Goal: Task Accomplishment & Management: Complete application form

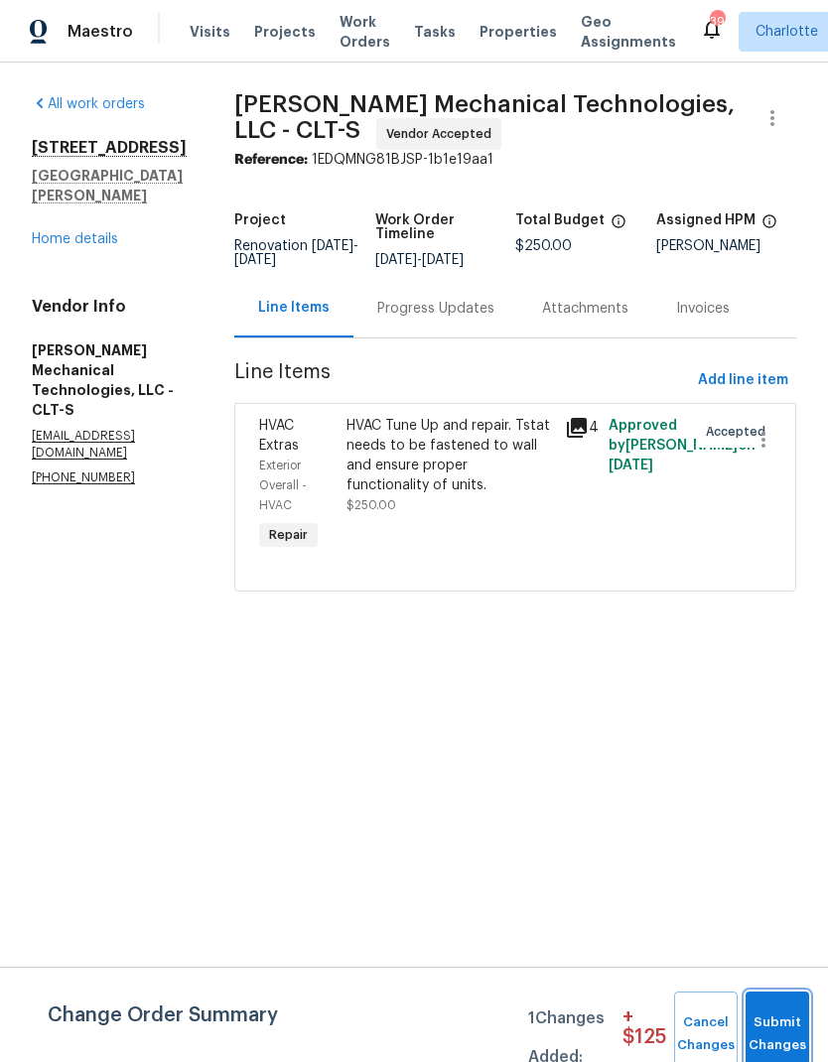
click at [775, 1021] on span "Submit Changes" at bounding box center [777, 1034] width 44 height 46
click at [770, 1012] on span "Submit Changes" at bounding box center [777, 1034] width 44 height 46
click at [769, 1021] on span "Submit Changes" at bounding box center [777, 1034] width 44 height 46
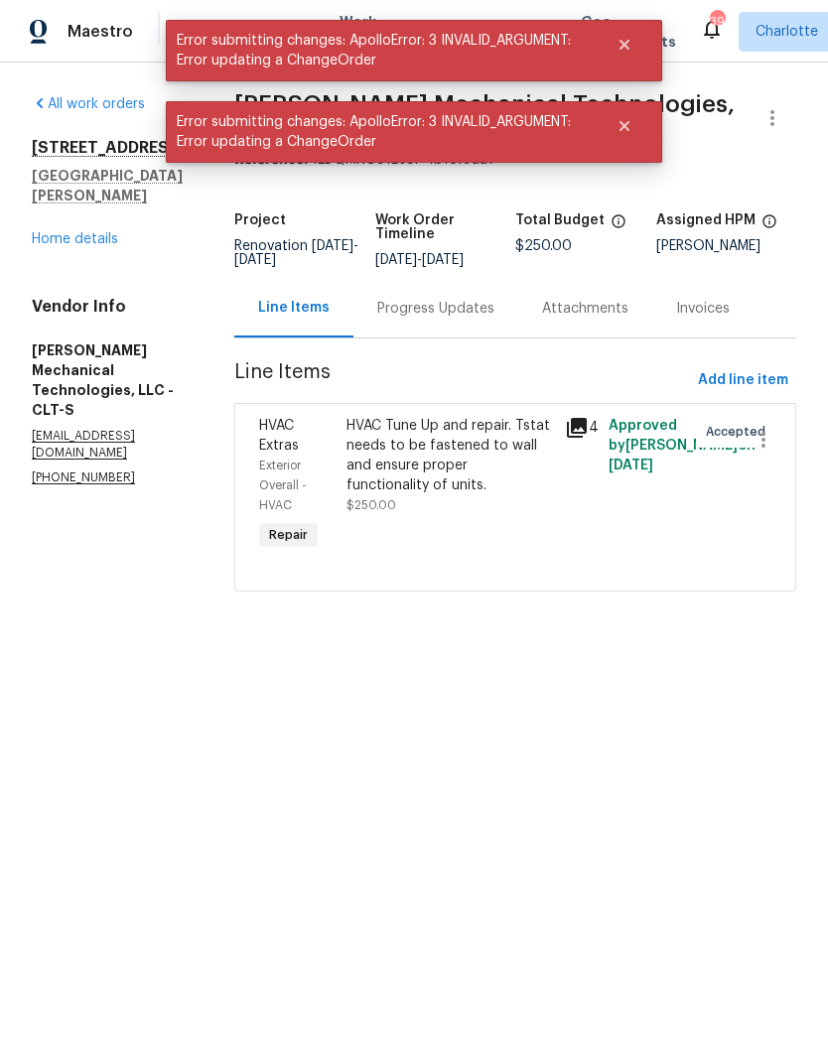
click at [42, 232] on link "Home details" at bounding box center [75, 239] width 86 height 14
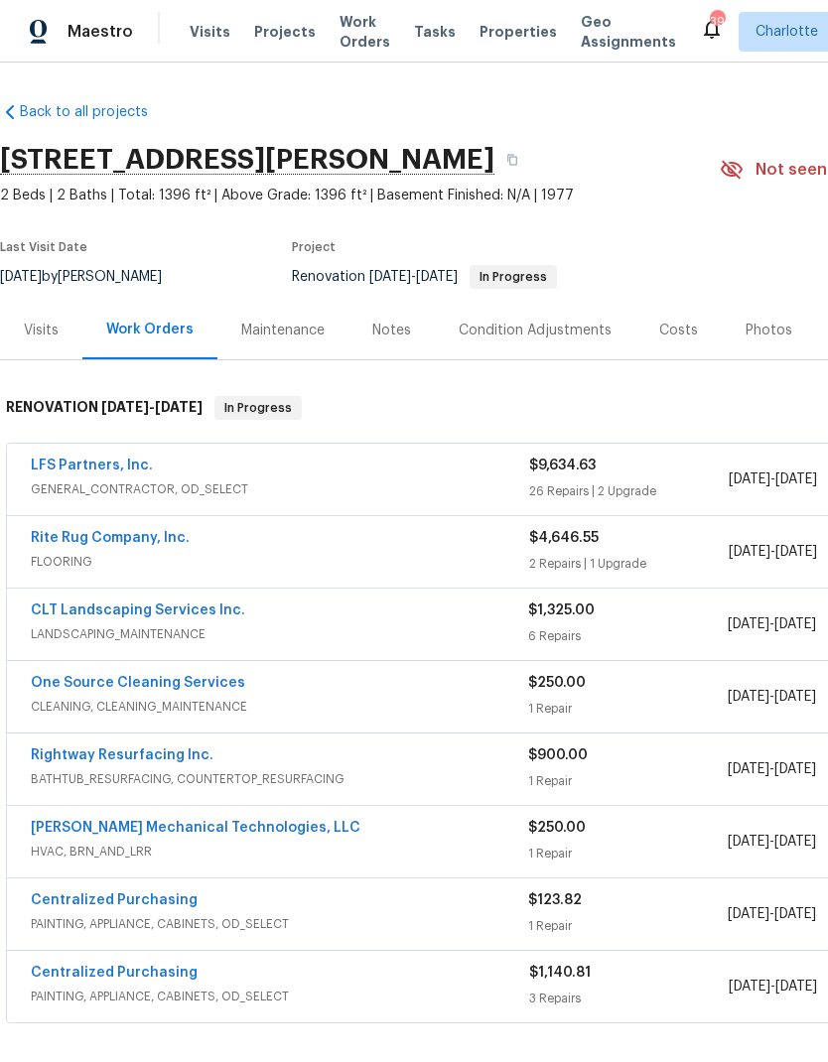
click at [639, 40] on button "Close" at bounding box center [625, 45] width 66 height 40
click at [266, 37] on span "Projects" at bounding box center [285, 32] width 62 height 20
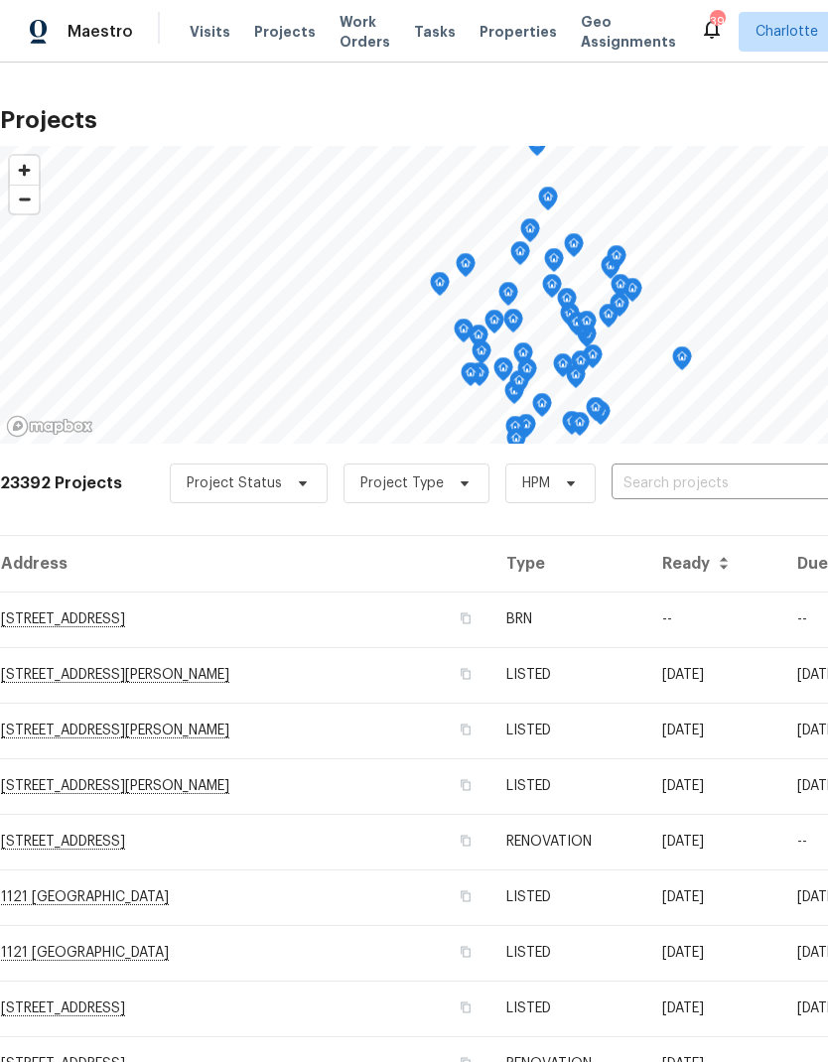
click at [762, 479] on input "text" at bounding box center [724, 484] width 227 height 31
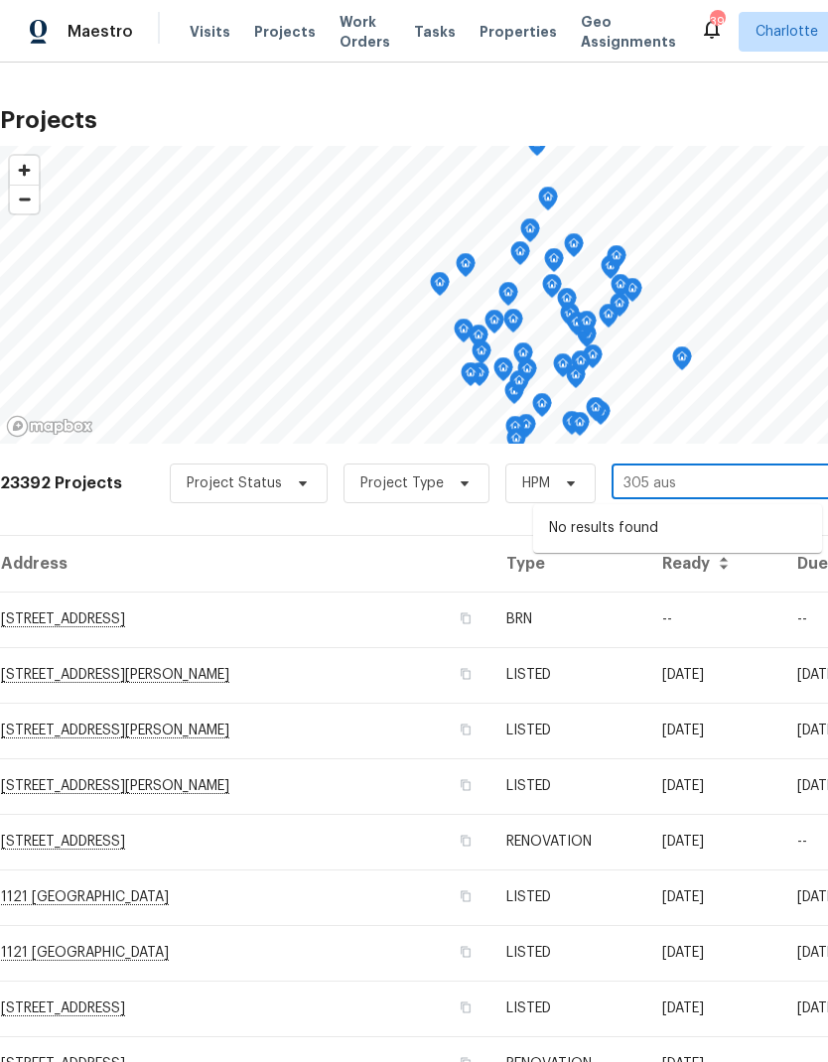
type input "305 au"
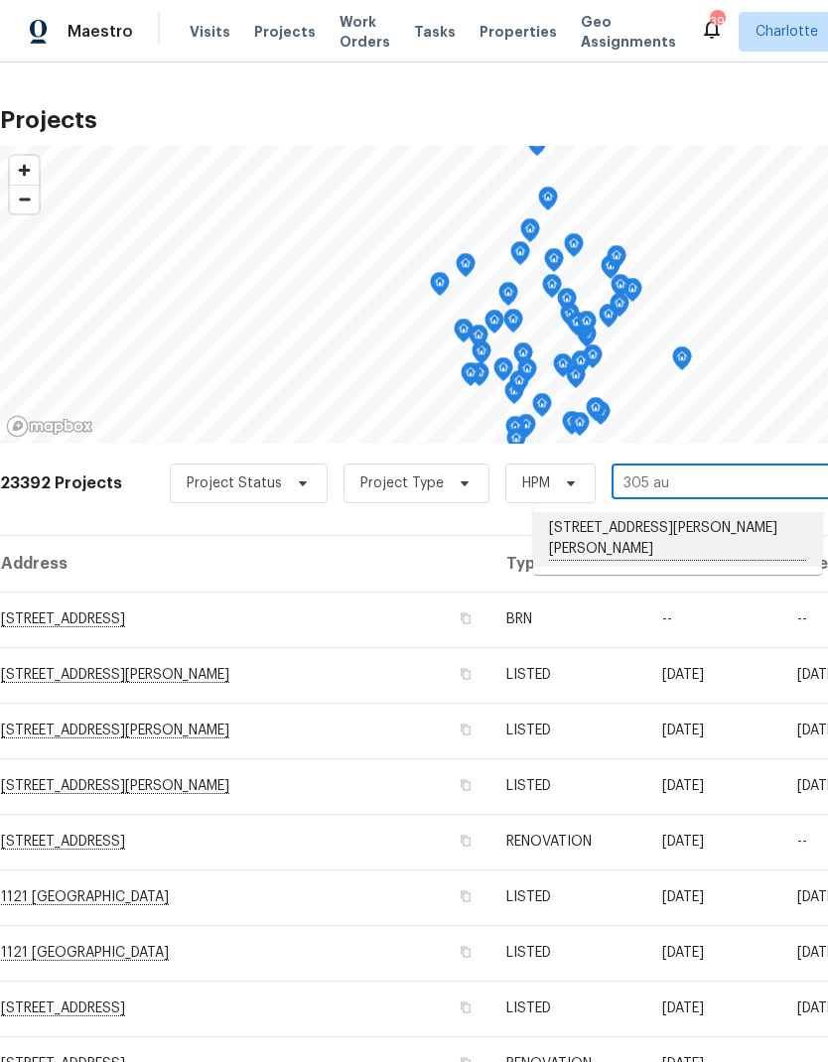
click at [690, 522] on li "[STREET_ADDRESS][PERSON_NAME][PERSON_NAME]" at bounding box center [677, 539] width 289 height 55
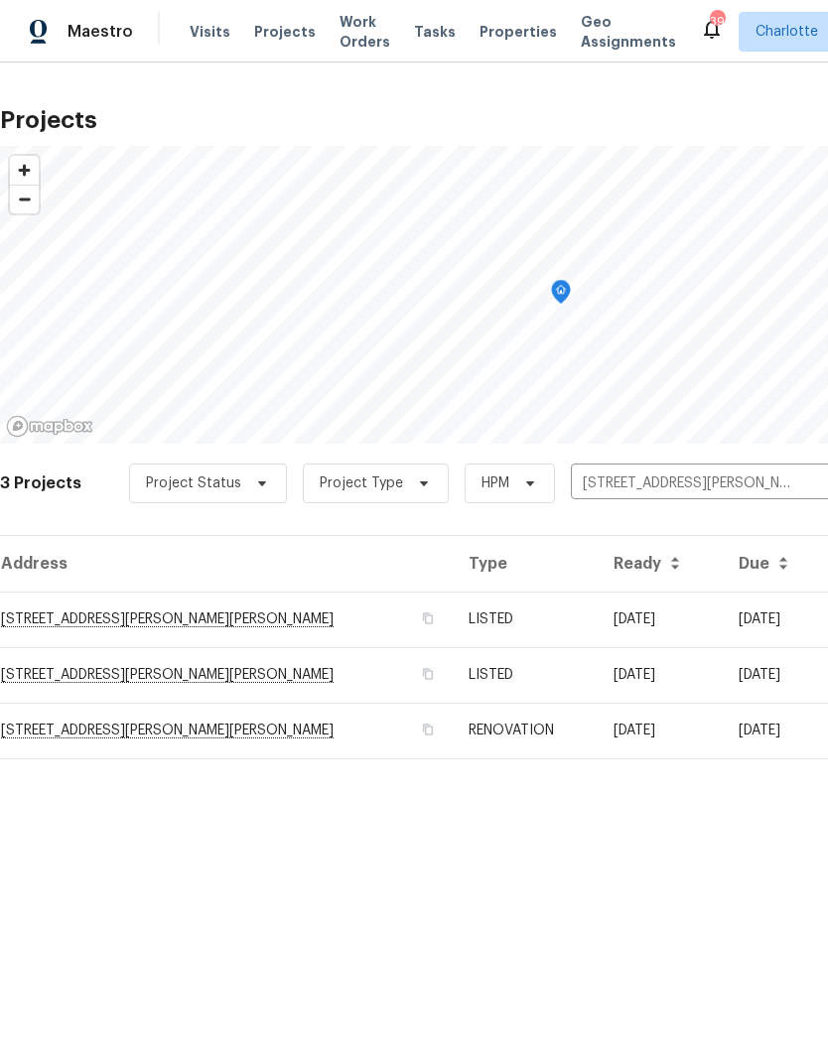
click at [634, 622] on td "[DATE]" at bounding box center [660, 620] width 125 height 56
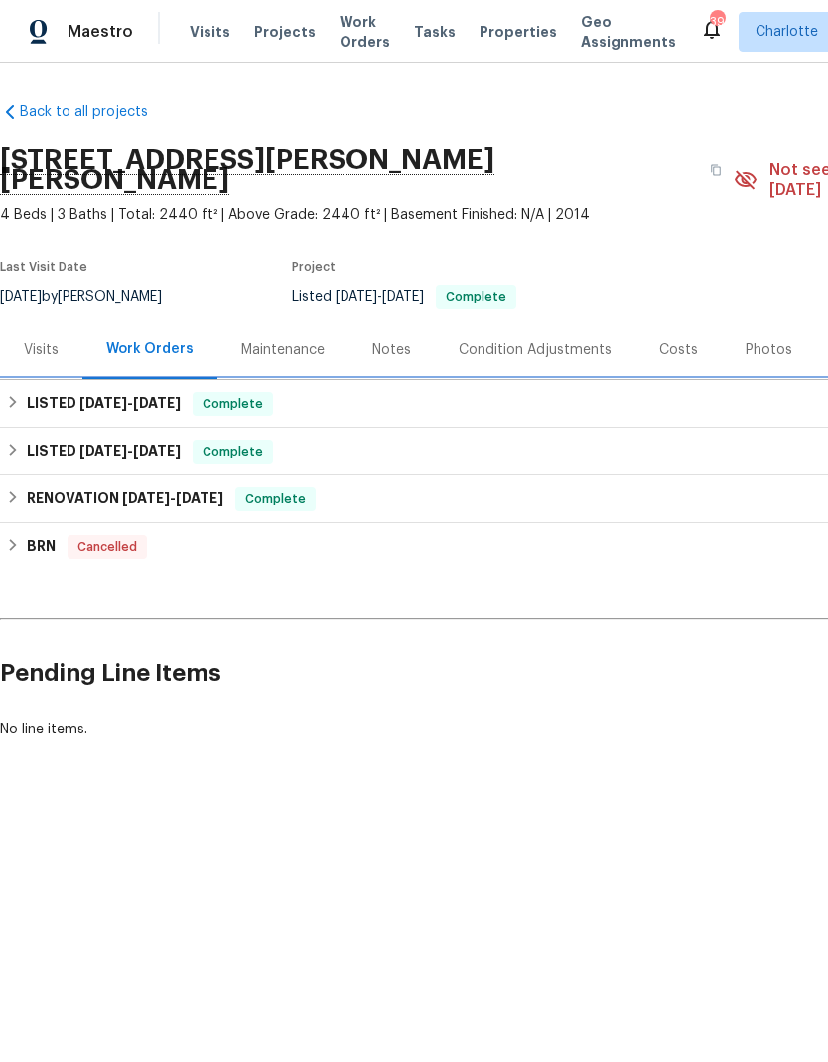
click at [27, 392] on h6 "LISTED [DATE] - [DATE]" at bounding box center [104, 404] width 154 height 24
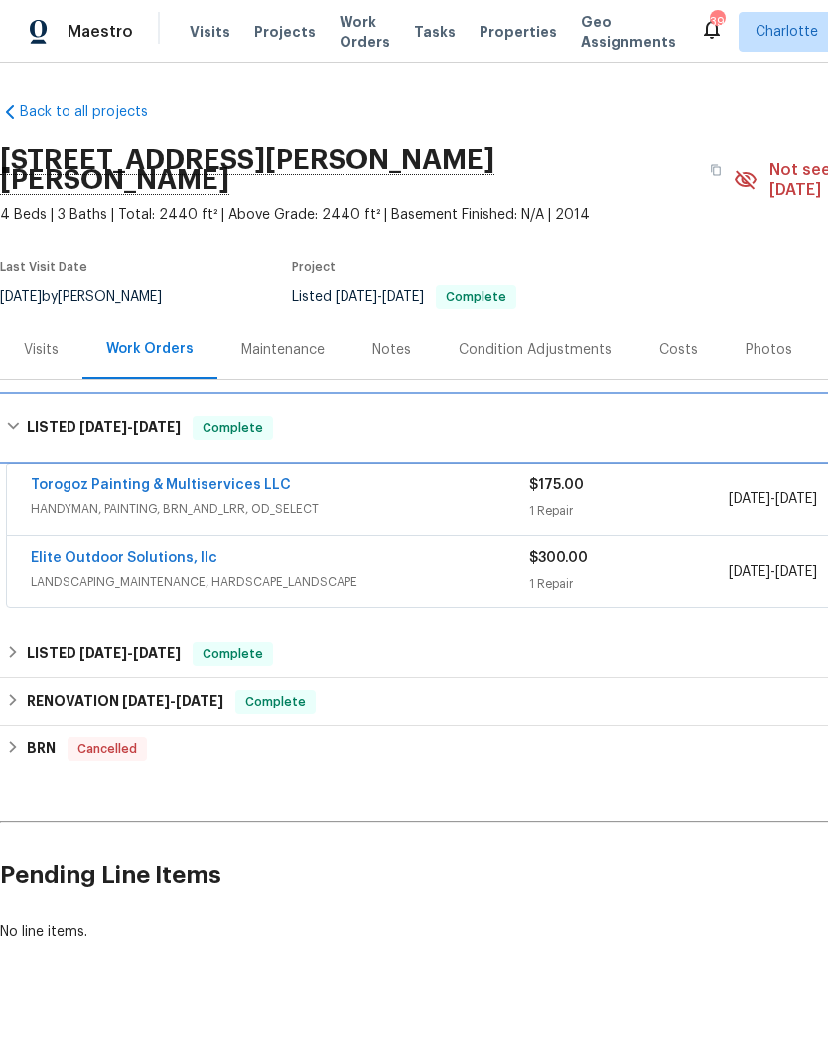
click at [23, 416] on div "LISTED [DATE] - [DATE] Complete" at bounding box center [561, 428] width 1110 height 24
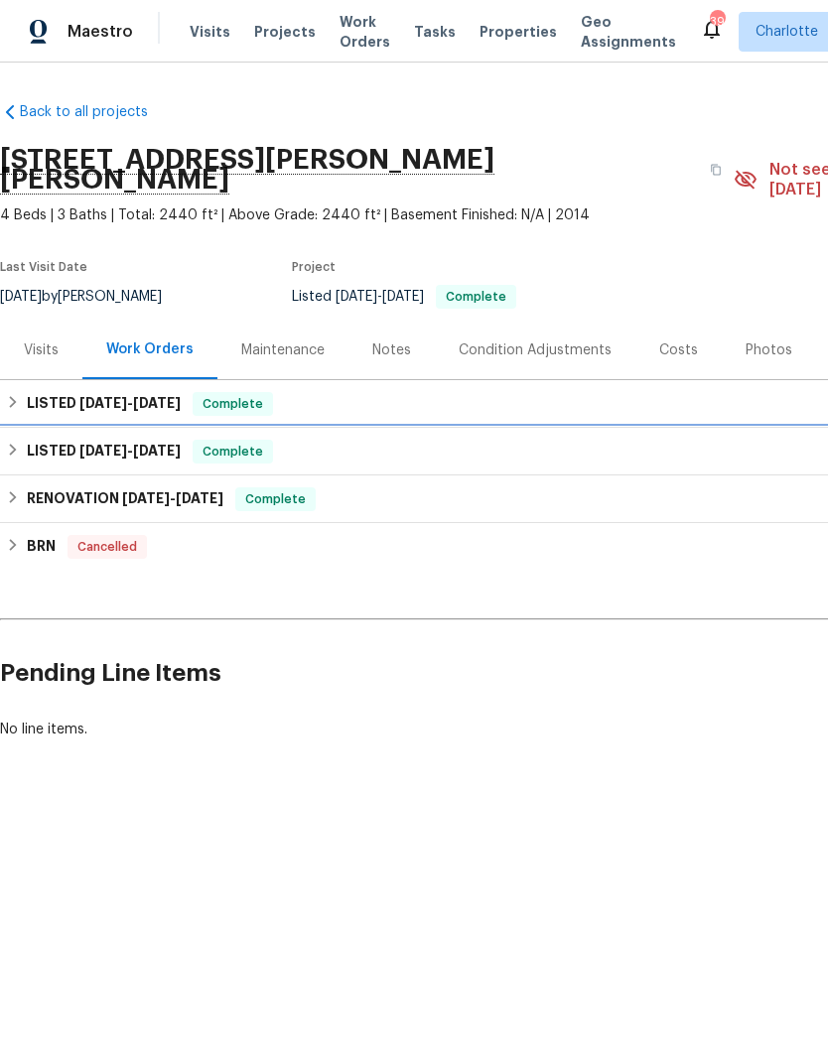
click at [23, 440] on div "LISTED [DATE] - [DATE] Complete" at bounding box center [561, 452] width 1110 height 24
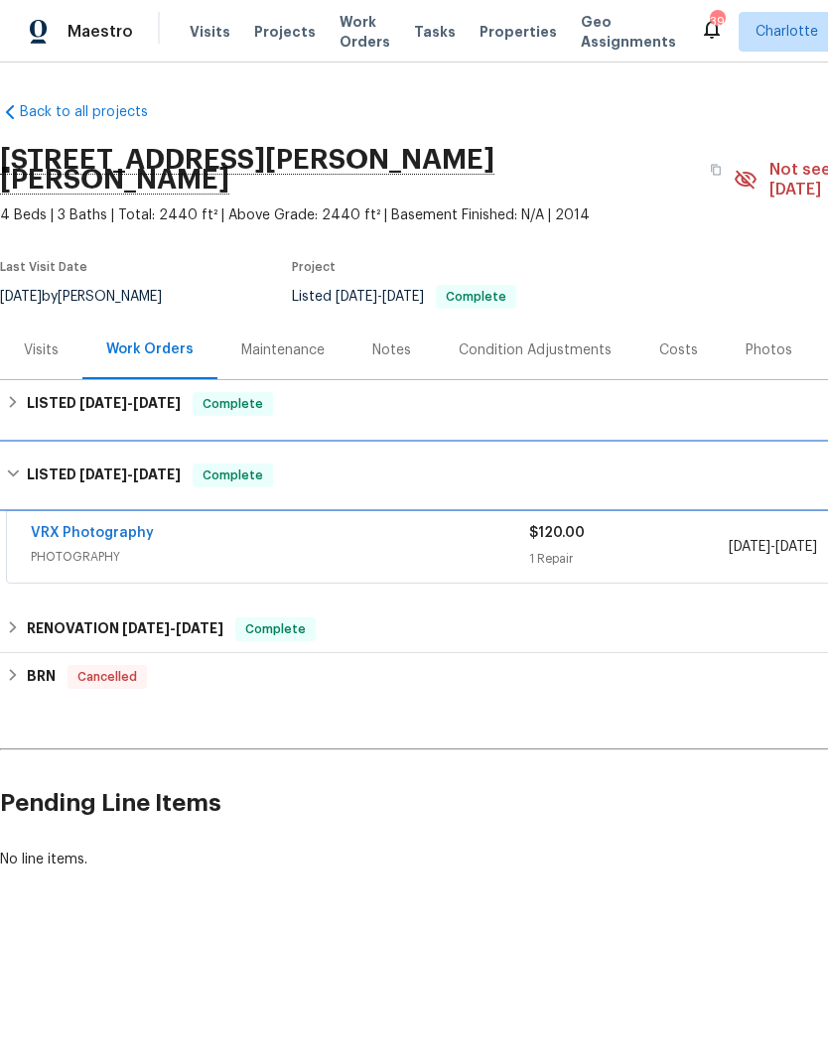
click at [24, 464] on div "LISTED [DATE] - [DATE] Complete" at bounding box center [561, 476] width 1110 height 24
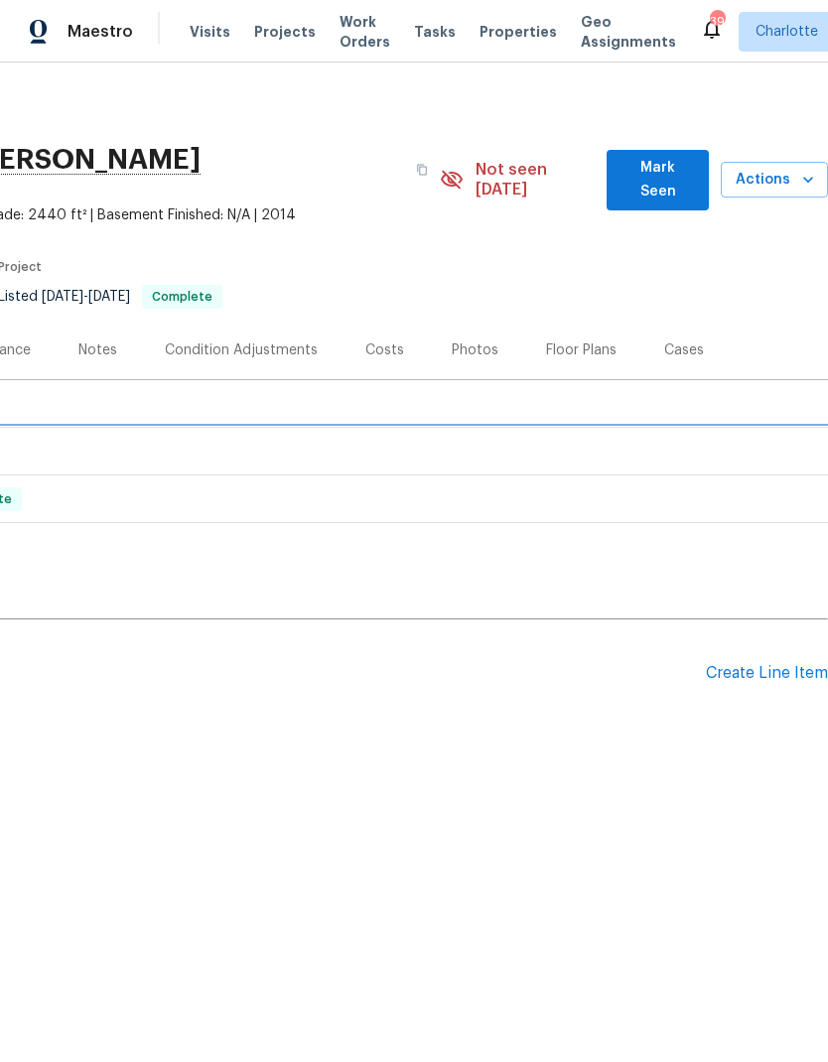
scroll to position [0, 294]
click at [761, 664] on div "Create Line Item" at bounding box center [767, 673] width 122 height 19
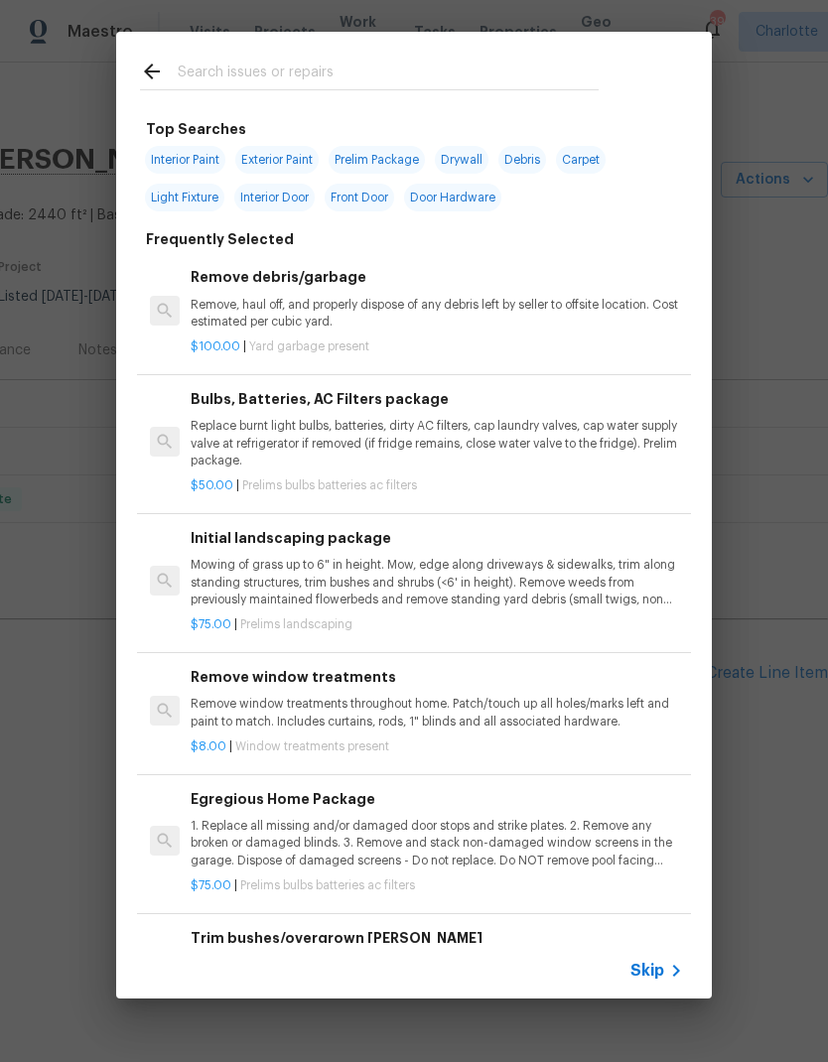
click at [372, 62] on input "text" at bounding box center [388, 75] width 421 height 30
type input "GC"
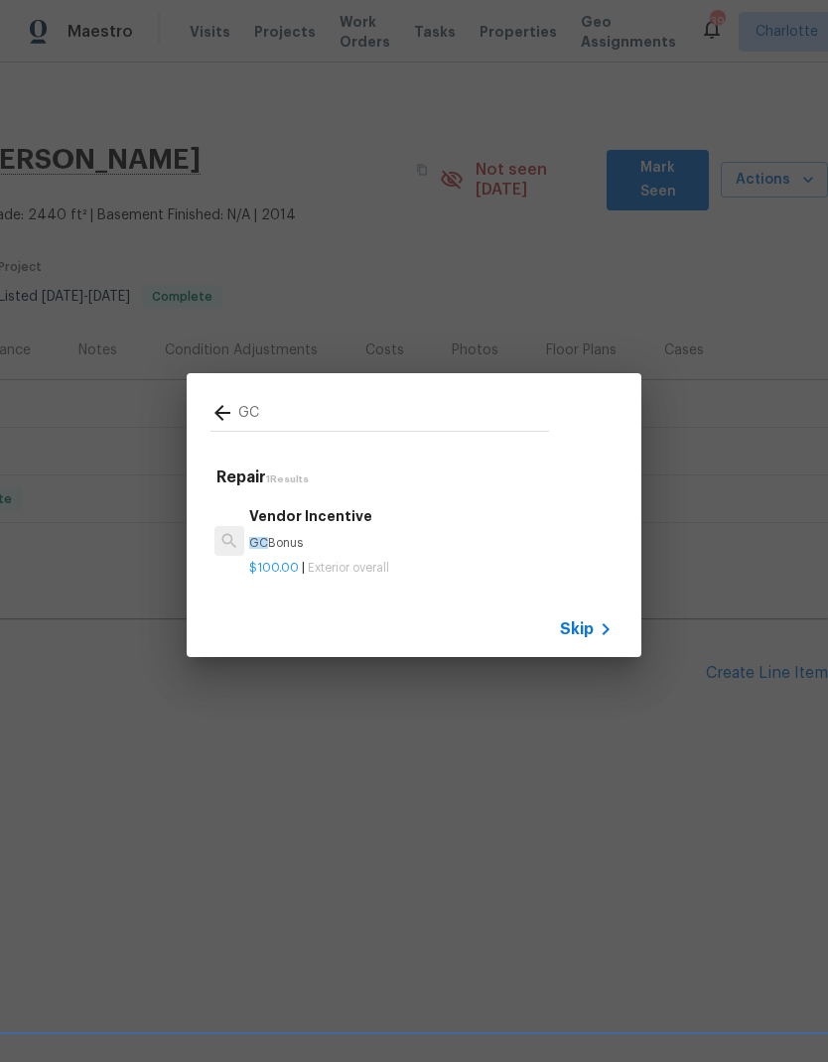
click at [342, 545] on p "GC Bonus" at bounding box center [430, 543] width 363 height 17
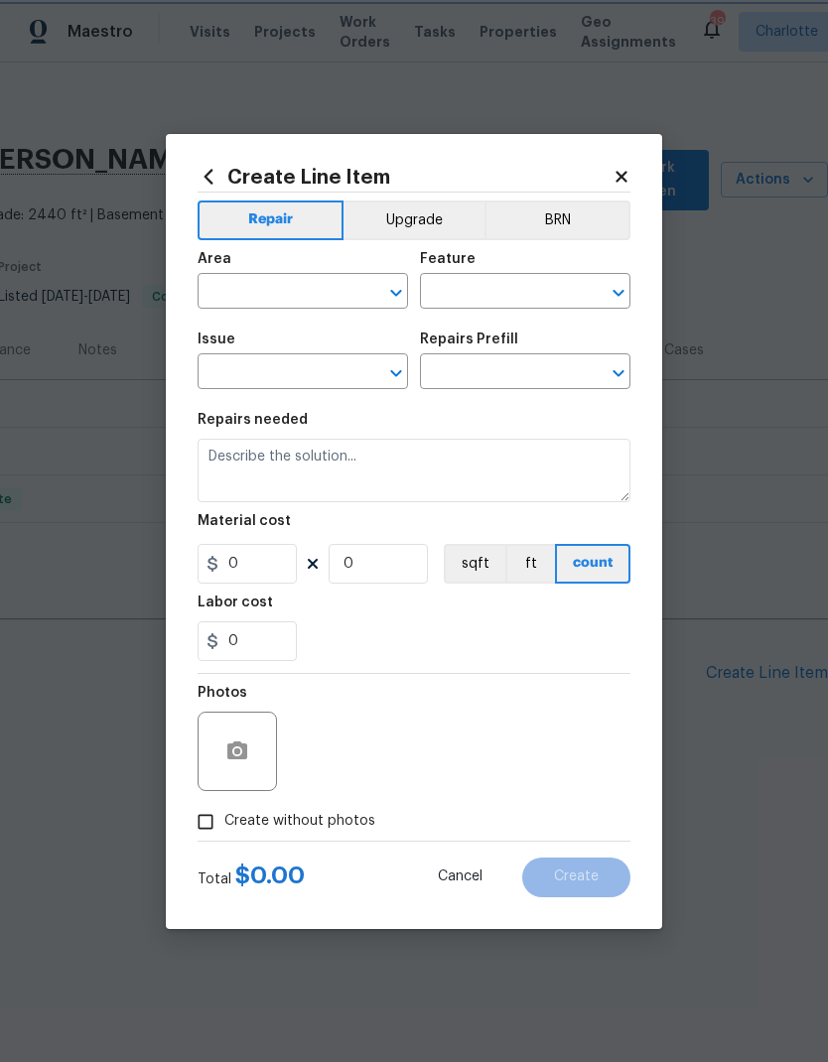
type input "Overall Exterior"
type input "Vendor Incentive $100.00"
type textarea "GC Bonus"
type input "100"
type input "1"
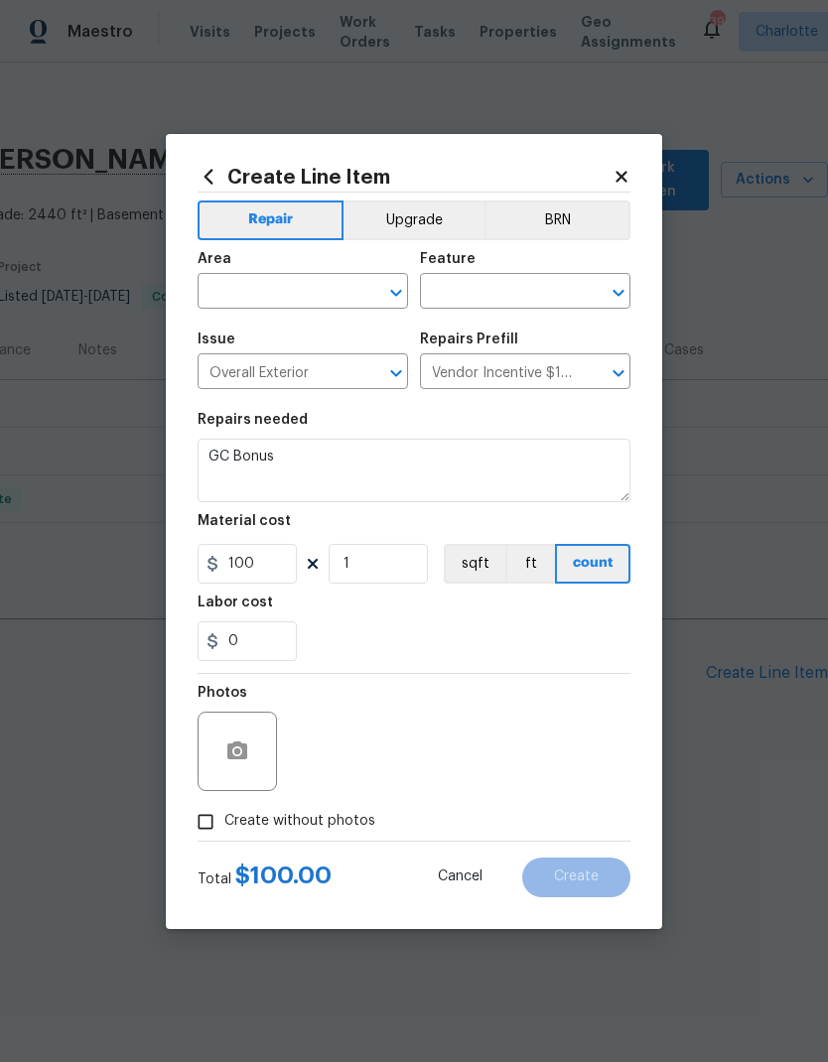
click at [328, 296] on input "text" at bounding box center [275, 293] width 155 height 31
click at [298, 373] on li "Interior Overall" at bounding box center [303, 369] width 210 height 33
type input "Interior Overall"
click at [510, 306] on input "text" at bounding box center [497, 293] width 155 height 31
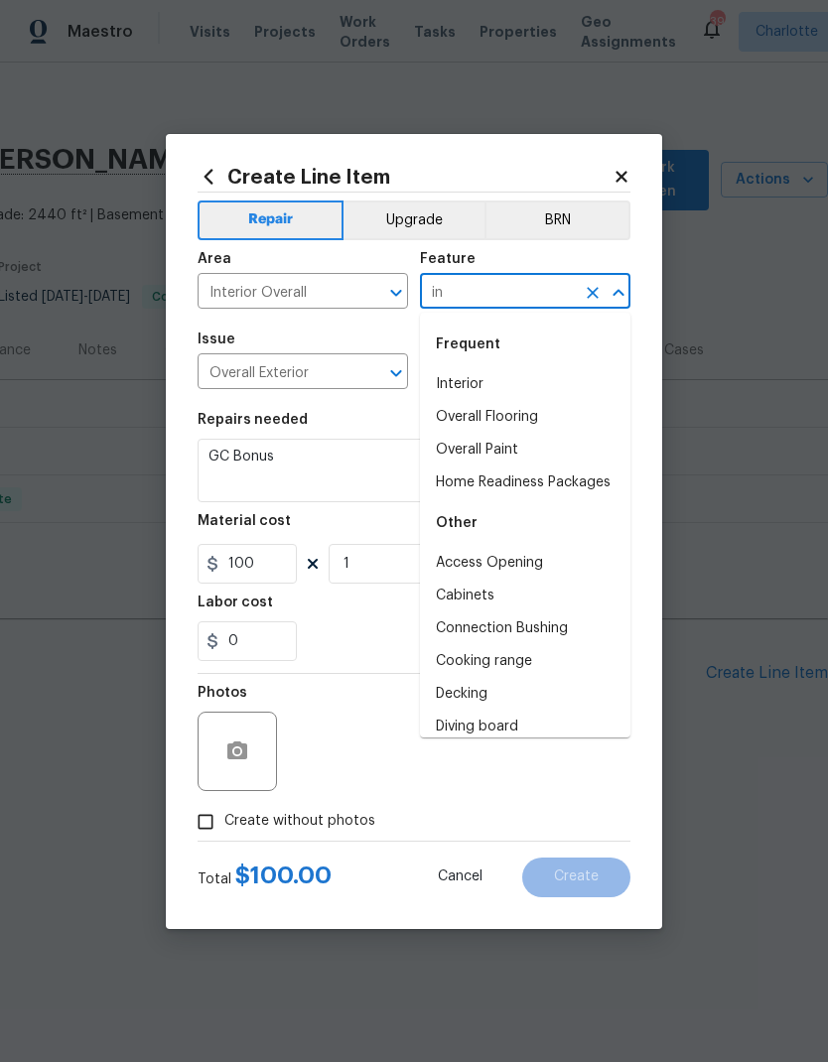
click at [482, 382] on li "Interior" at bounding box center [525, 384] width 210 height 33
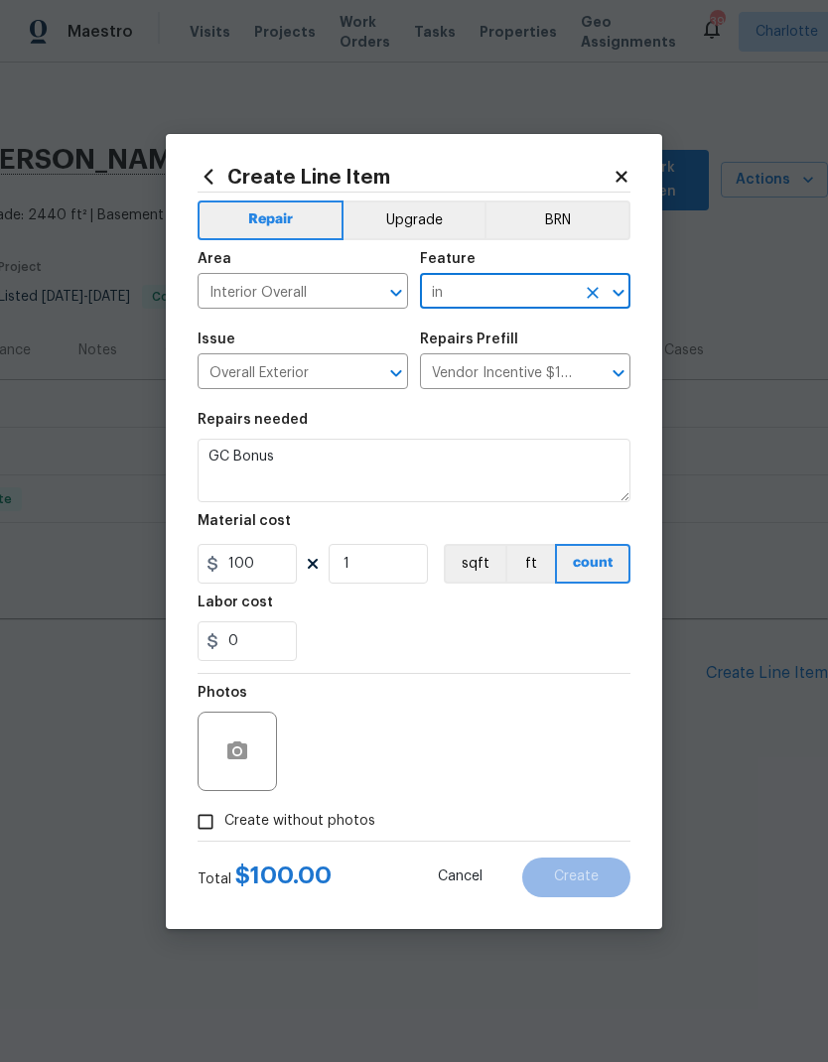
type input "Interior"
click at [425, 478] on textarea "GC Bonus" at bounding box center [414, 471] width 433 height 64
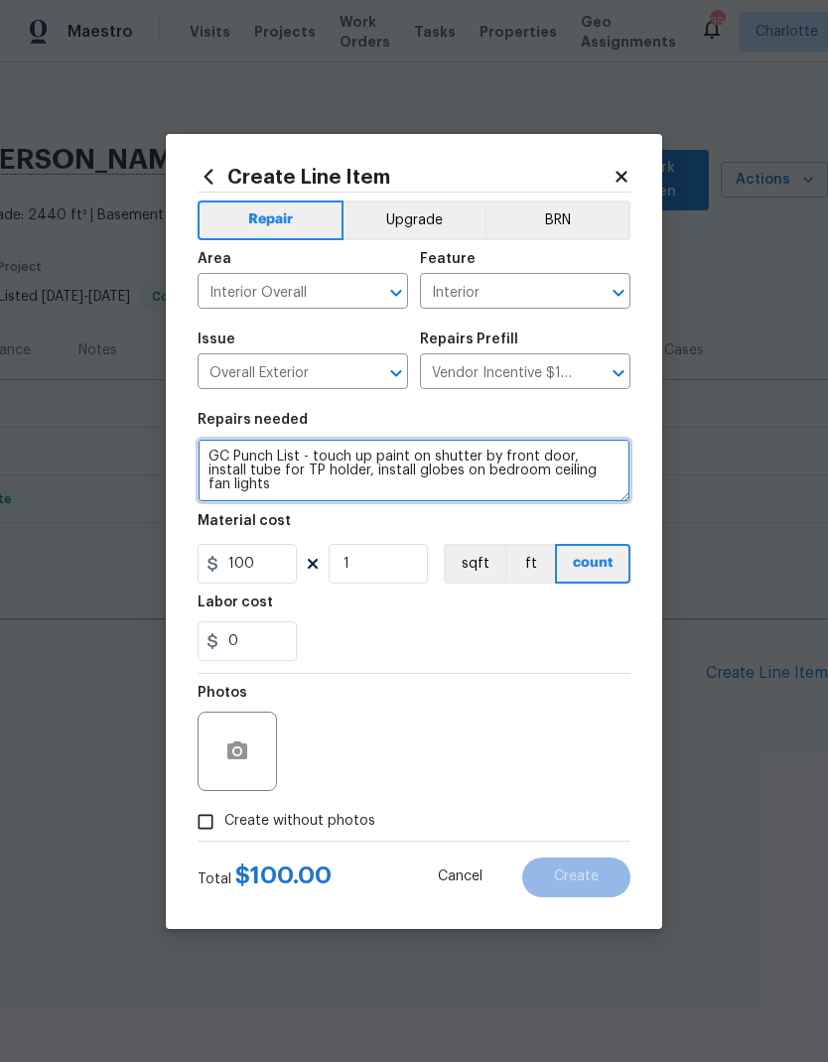
type textarea "GC Punch List - touch up paint on shutter by front door, install tube for TP ho…"
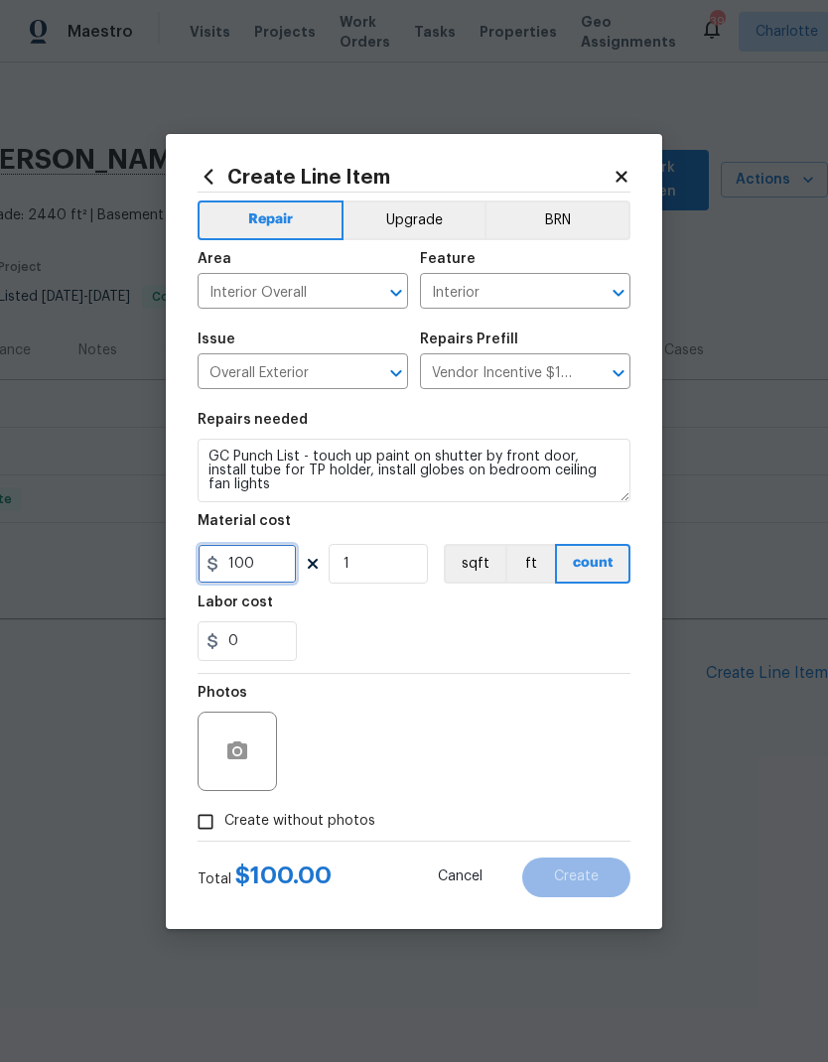
click at [269, 566] on input "100" at bounding box center [247, 564] width 99 height 40
type input "175"
click at [602, 618] on div "Labor cost" at bounding box center [414, 609] width 433 height 26
click at [227, 756] on icon "button" at bounding box center [237, 750] width 20 height 18
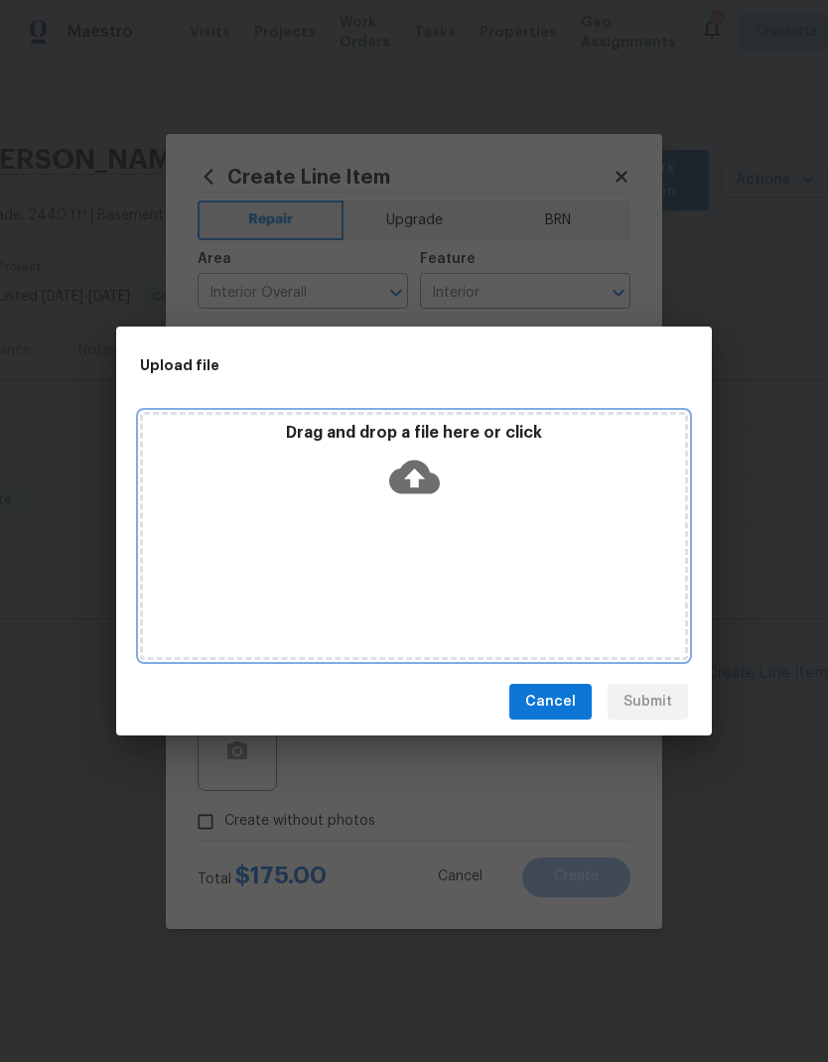
click at [425, 473] on icon at bounding box center [414, 478] width 51 height 34
